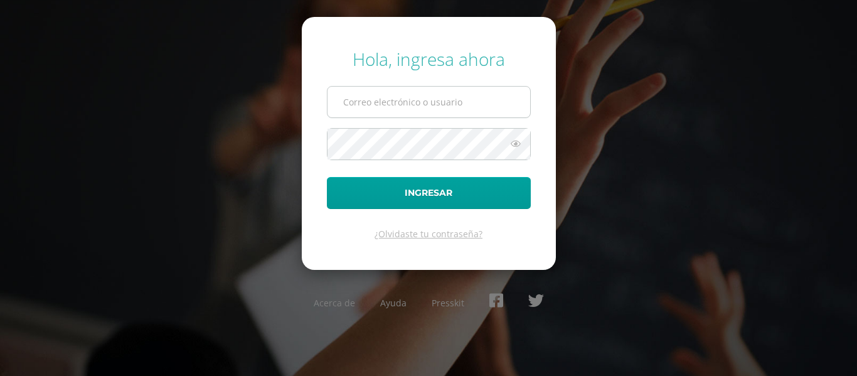
click at [345, 107] on input "text" at bounding box center [428, 102] width 203 height 31
type input "[EMAIL_ADDRESS][DOMAIN_NAME]"
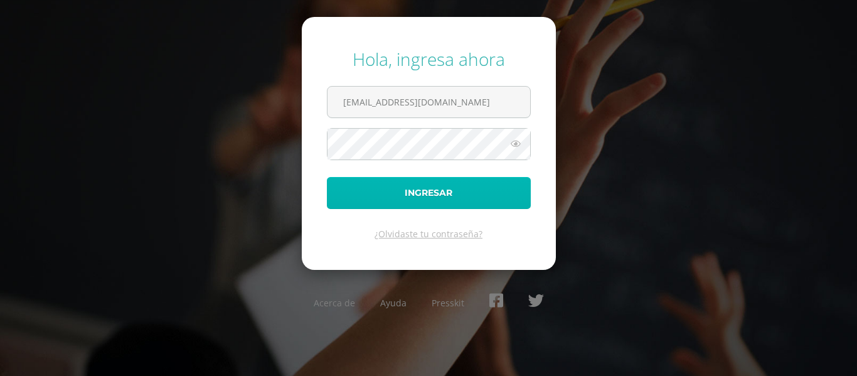
click at [374, 188] on button "Ingresar" at bounding box center [429, 193] width 204 height 32
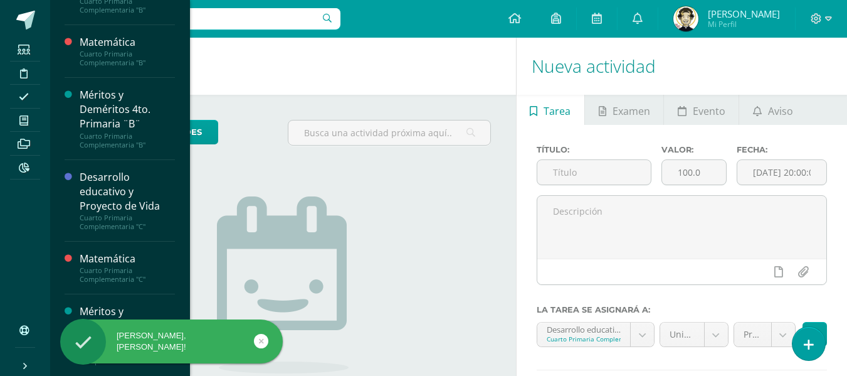
scroll to position [360, 0]
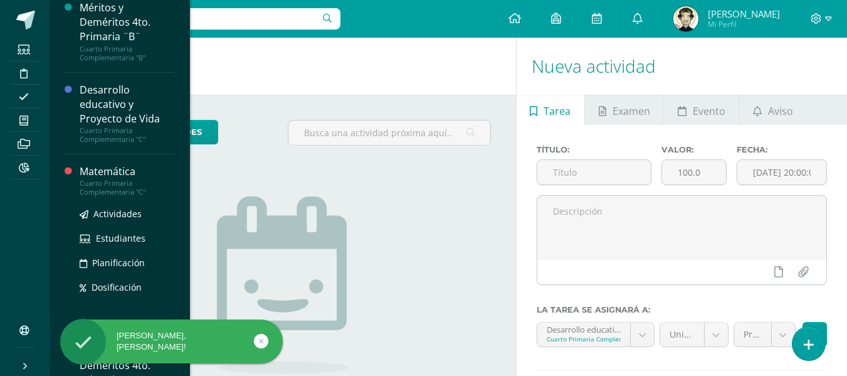
click at [108, 180] on div "Cuarto Primaria Complementaria "C"" at bounding box center [127, 188] width 95 height 18
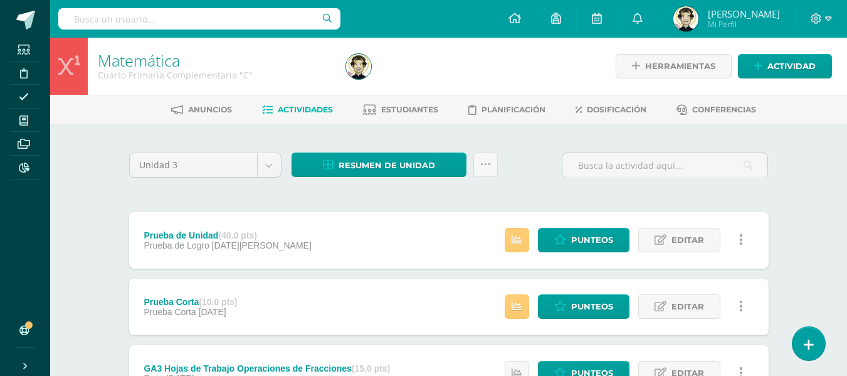
scroll to position [125, 0]
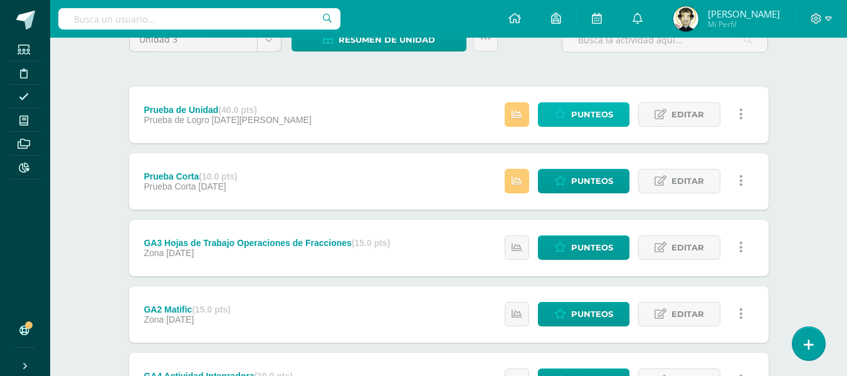
click at [607, 121] on span "Punteos" at bounding box center [592, 114] width 42 height 23
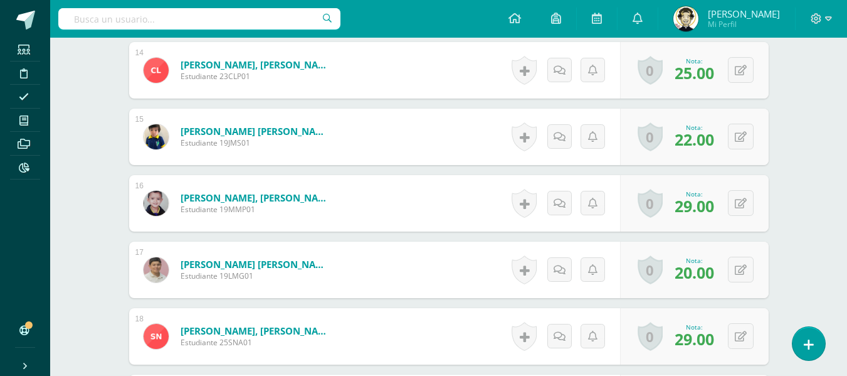
scroll to position [1321, 0]
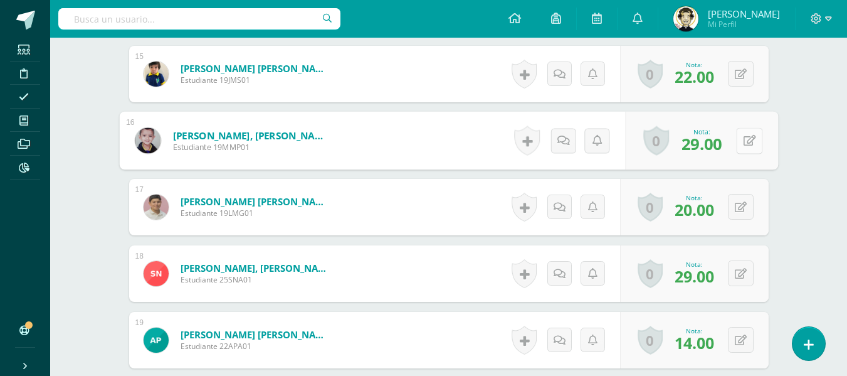
click at [750, 151] on button at bounding box center [749, 140] width 26 height 26
type input "33"
click at [711, 147] on icon at bounding box center [716, 144] width 11 height 11
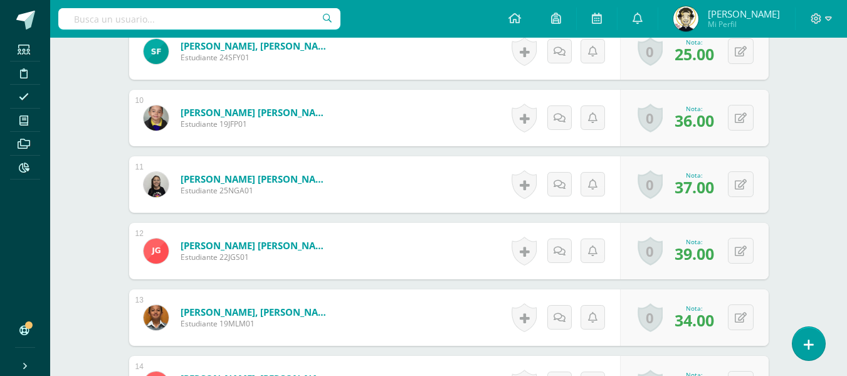
scroll to position [882, 0]
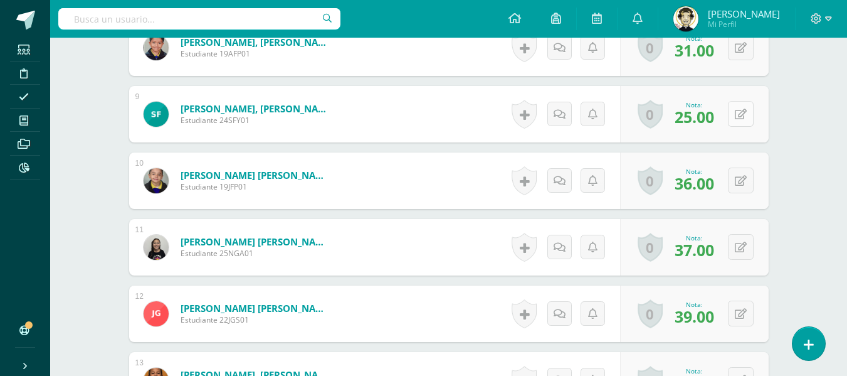
click at [736, 114] on button at bounding box center [741, 114] width 26 height 26
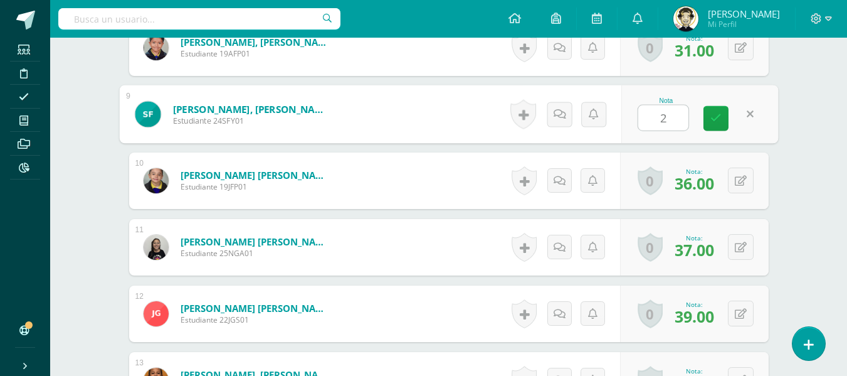
type input "28"
click at [716, 120] on icon at bounding box center [716, 118] width 11 height 11
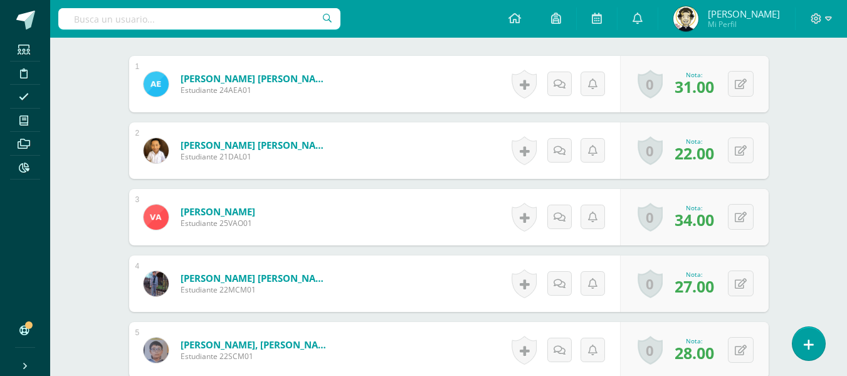
scroll to position [4, 0]
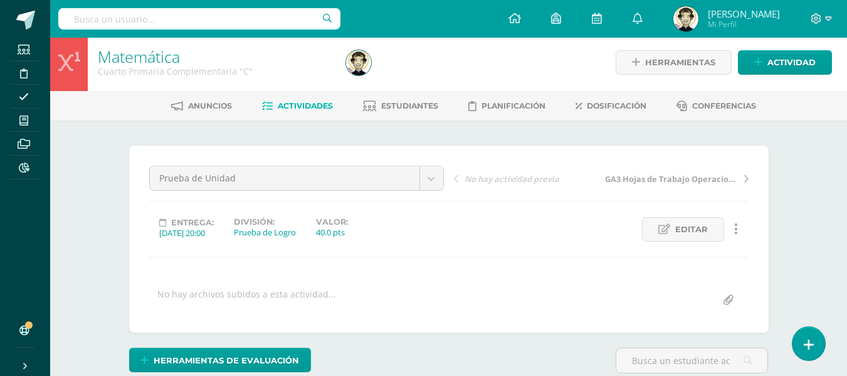
click at [315, 99] on link "Actividades" at bounding box center [297, 106] width 71 height 20
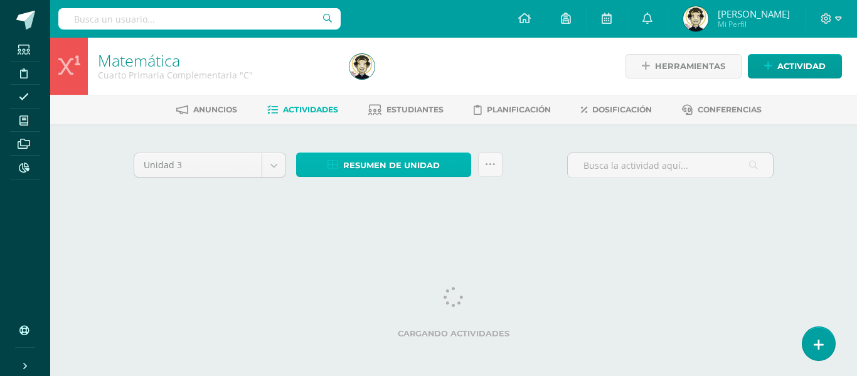
click at [398, 167] on span "Resumen de unidad" at bounding box center [391, 165] width 97 height 23
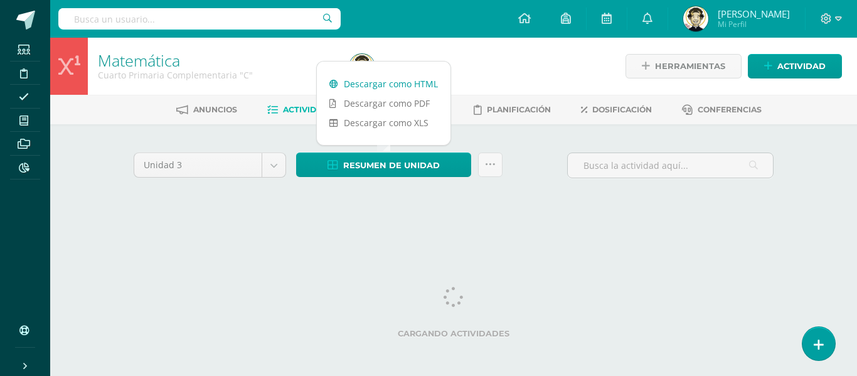
click at [380, 88] on link "Descargar como HTML" at bounding box center [384, 83] width 134 height 19
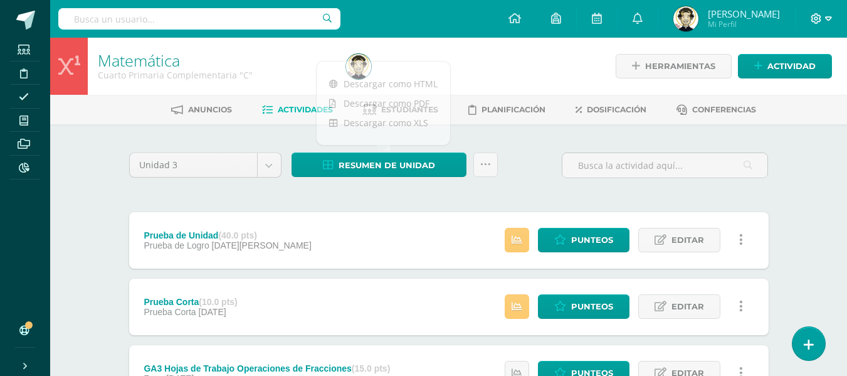
click at [829, 18] on icon at bounding box center [828, 18] width 7 height 11
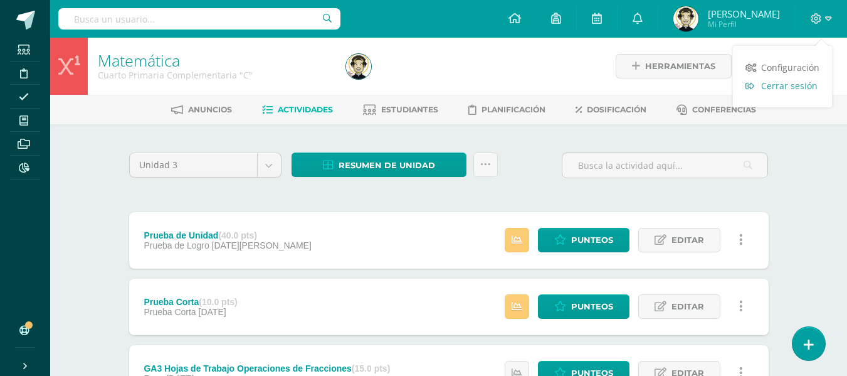
click at [798, 90] on span "Cerrar sesión" at bounding box center [789, 86] width 56 height 12
